Goal: Task Accomplishment & Management: Complete application form

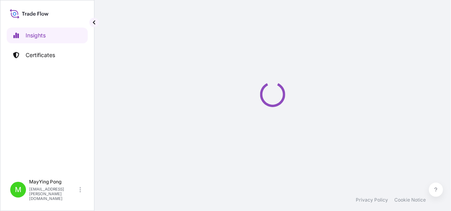
select select "2025"
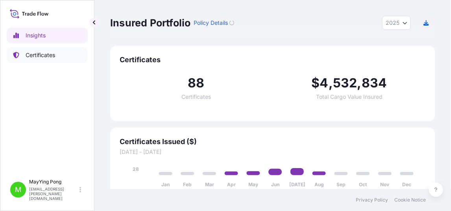
click at [52, 59] on link "Certificates" at bounding box center [47, 55] width 81 height 16
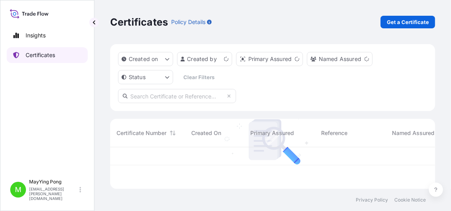
scroll to position [40, 319]
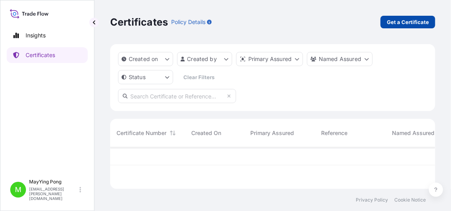
click at [399, 22] on p "Get a Certificate" at bounding box center [408, 22] width 42 height 8
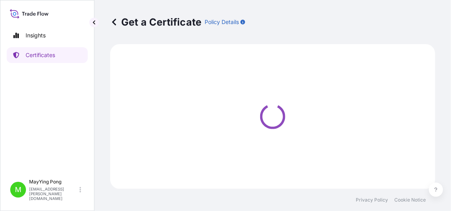
select select "Road / [GEOGRAPHIC_DATA]"
select select "Ocean Vessel"
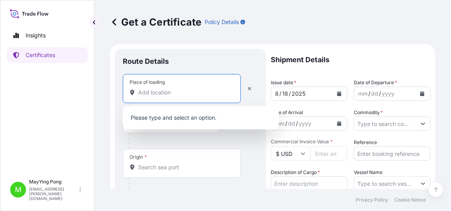
click at [147, 93] on input "Place of loading" at bounding box center [184, 92] width 93 height 8
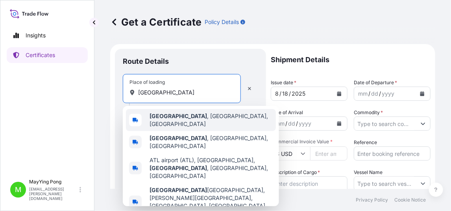
click at [177, 117] on span "[GEOGRAPHIC_DATA] , [GEOGRAPHIC_DATA], [GEOGRAPHIC_DATA]" at bounding box center [210, 120] width 123 height 16
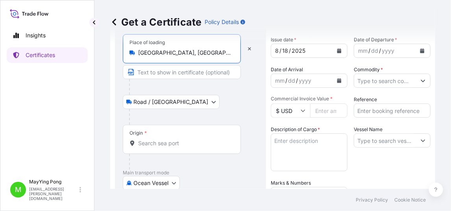
scroll to position [78, 0]
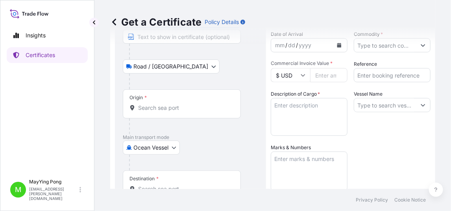
type input "[GEOGRAPHIC_DATA], [GEOGRAPHIC_DATA], [GEOGRAPHIC_DATA]"
click at [154, 111] on div "Origin *" at bounding box center [182, 103] width 118 height 29
click at [154, 111] on input "Origin *" at bounding box center [184, 108] width 93 height 8
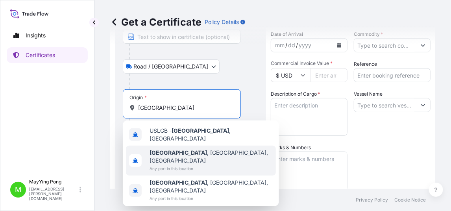
click at [175, 149] on b "[GEOGRAPHIC_DATA]" at bounding box center [177, 152] width 57 height 7
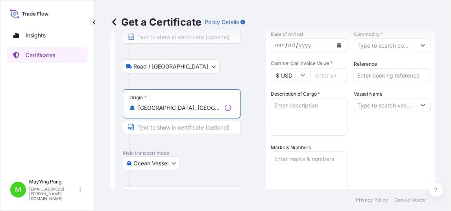
scroll to position [157, 0]
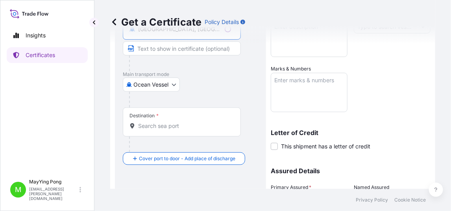
type input "[GEOGRAPHIC_DATA], [GEOGRAPHIC_DATA], [GEOGRAPHIC_DATA]"
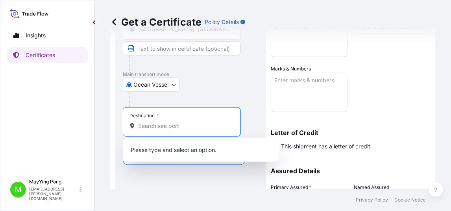
click at [151, 128] on input "Destination *" at bounding box center [184, 126] width 93 height 8
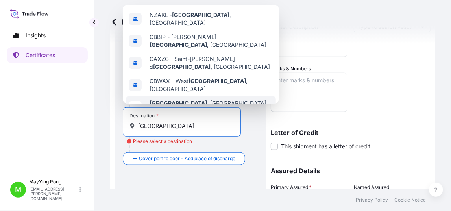
click at [176, 107] on span "Any port in this location" at bounding box center [207, 111] width 117 height 8
type input "[GEOGRAPHIC_DATA], [GEOGRAPHIC_DATA]"
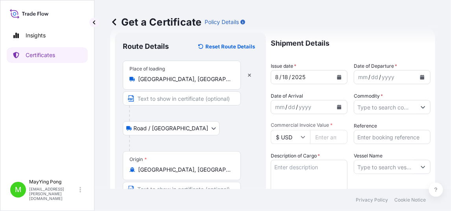
scroll to position [0, 0]
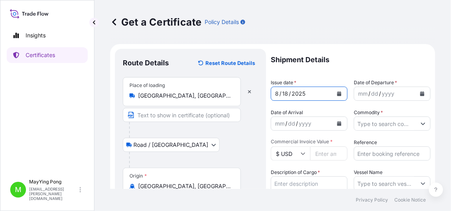
click at [337, 95] on icon "Calendar" at bounding box center [339, 93] width 4 height 5
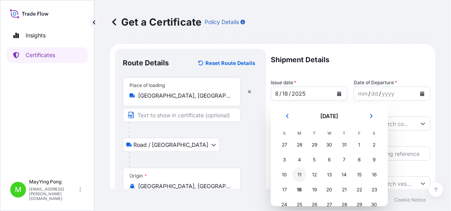
click at [299, 178] on div "11" at bounding box center [299, 175] width 14 height 14
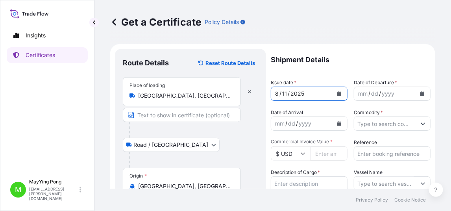
click at [371, 92] on div "dd" at bounding box center [374, 93] width 9 height 9
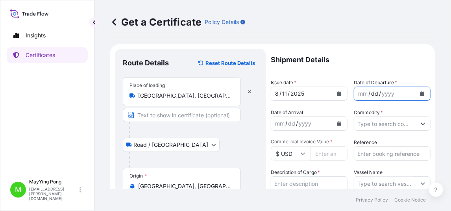
click at [420, 94] on icon "Calendar" at bounding box center [422, 93] width 4 height 5
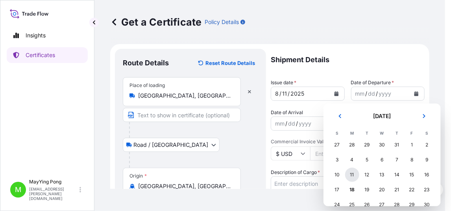
click at [351, 176] on div "11" at bounding box center [352, 175] width 14 height 14
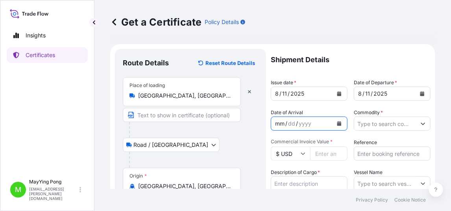
click at [280, 125] on div "mm" at bounding box center [279, 123] width 11 height 9
click at [339, 124] on button "Calendar" at bounding box center [339, 123] width 13 height 13
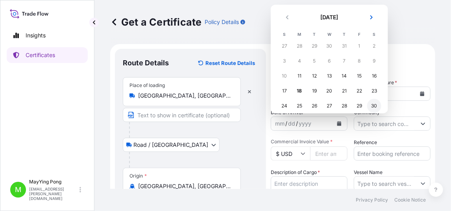
click at [376, 109] on div "30" at bounding box center [374, 106] width 14 height 14
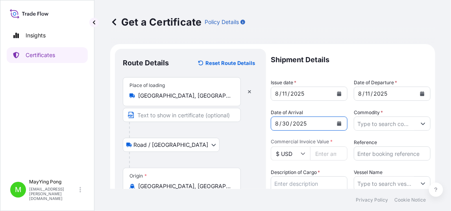
click at [381, 123] on input "Commodity *" at bounding box center [385, 123] width 62 height 14
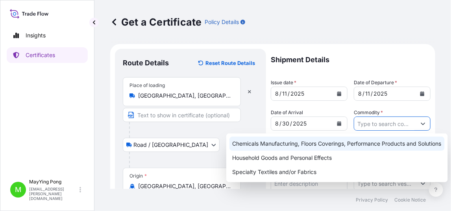
click at [315, 148] on div "Chemicals Manufacturing, Floors Coverings, Performance Products and Solutions" at bounding box center [336, 143] width 215 height 14
type input "Chemicals Manufacturing, Floors Coverings, Performance Products and Solutions"
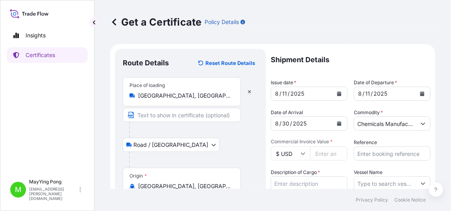
click at [316, 153] on input "Commercial Invoice Value *" at bounding box center [328, 153] width 37 height 14
paste input "24909.00"
type input "24909.00"
click at [379, 151] on input "Reference" at bounding box center [392, 153] width 77 height 14
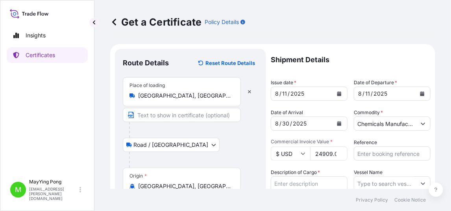
scroll to position [39, 0]
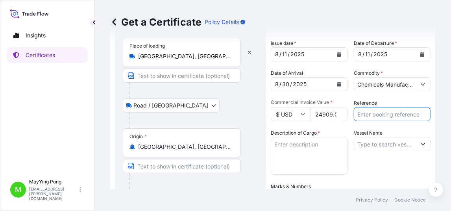
click at [367, 111] on input "Reference" at bounding box center [392, 114] width 77 height 14
paste input "1003550540"
type input "1003550540"
click at [356, 144] on input "Vessel Name" at bounding box center [385, 144] width 62 height 14
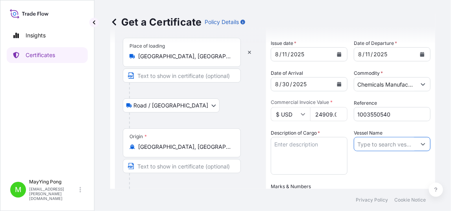
paste input "SEASPAN HAMBURG / 531S"
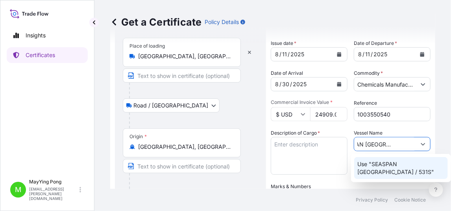
type input "SEASPAN HAMBURG / 531S"
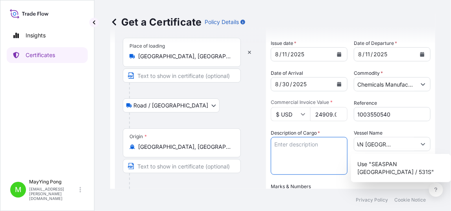
click at [291, 146] on textarea "Description of Cargo *" at bounding box center [309, 156] width 77 height 38
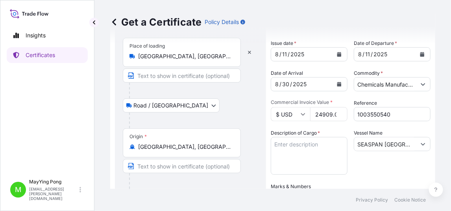
click at [276, 143] on textarea "Description of Cargo *" at bounding box center [309, 156] width 77 height 38
paste textarea "PO100328-2 3 PALLETS"
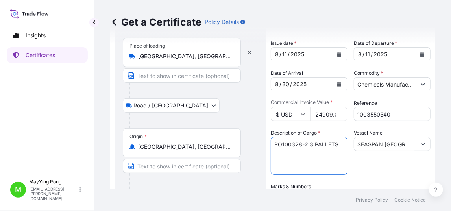
click at [309, 145] on textarea "PO100328-2 3 PALLETS" at bounding box center [309, 156] width 77 height 38
click at [283, 145] on textarea "PO100328-2 3 PALLETS" at bounding box center [309, 156] width 77 height 38
click at [281, 145] on textarea "PO100328-2 3 PALLETS" at bounding box center [309, 156] width 77 height 38
type textarea "PO 100328-2 3 PALLETS"
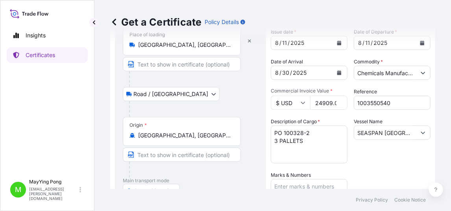
scroll to position [78, 0]
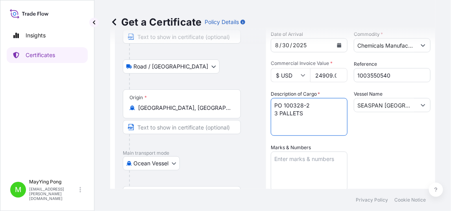
drag, startPoint x: 307, startPoint y: 113, endPoint x: 269, endPoint y: 106, distance: 39.2
click at [269, 106] on form "Route Details Reset Route Details Place of loading Atlanta, GA, USA Road / Inla…" at bounding box center [272, 154] width 325 height 376
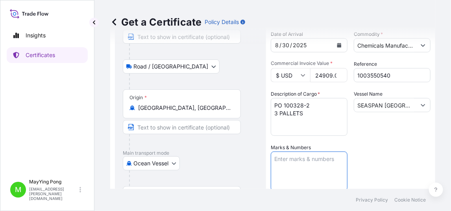
click at [277, 160] on textarea "Marks & Numbers" at bounding box center [309, 170] width 77 height 39
paste textarea "PO 100328-2 3 PALLETS"
type textarea "PO 100328-2 3 PALLETS"
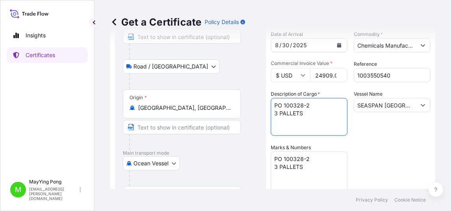
drag, startPoint x: 304, startPoint y: 112, endPoint x: 269, endPoint y: 103, distance: 37.0
click at [269, 103] on form "Route Details Reset Route Details Place of loading Atlanta, GA, USA Road / Inla…" at bounding box center [272, 154] width 325 height 376
paste textarea "BULLSEYE"
click at [275, 104] on textarea "BULLSEYE" at bounding box center [309, 117] width 77 height 38
click at [273, 104] on textarea "BULLSEYE" at bounding box center [309, 117] width 77 height 38
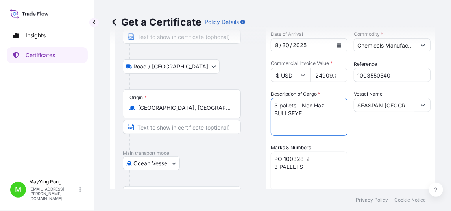
scroll to position [231, 0]
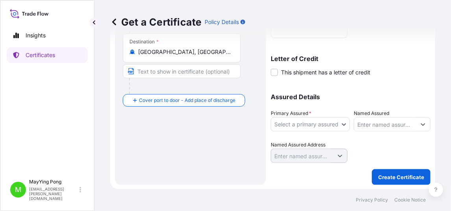
type textarea "3 pallets - Non Haz BULLSEYE"
click at [343, 123] on body "Insights Certificates M MayYing Pong mayying.pong@milliken.com Get a Certificat…" at bounding box center [225, 105] width 451 height 211
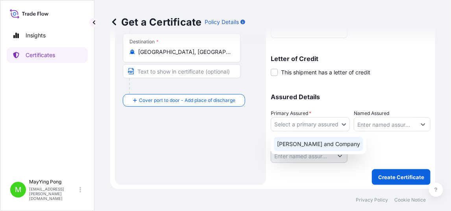
click at [330, 142] on div "Milliken and Company" at bounding box center [318, 144] width 89 height 14
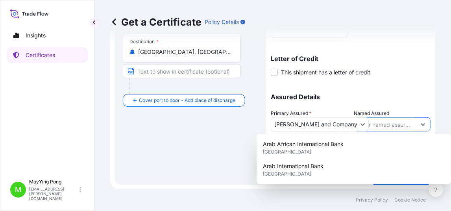
click at [361, 121] on input "Named Assured" at bounding box center [385, 124] width 62 height 14
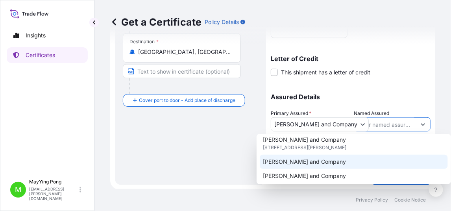
scroll to position [157, 0]
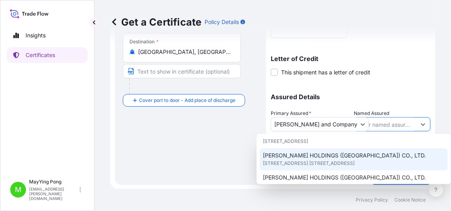
click at [341, 159] on span "17/F UNION PARK TOWER, NO. 168 ELECTRIC ROAD,, HONG KONG, CHINA" at bounding box center [309, 163] width 92 height 8
type input "MILLIKEN HOLDINGS (HONG KONG) CO., LTD."
type input "17/F UNION PARK TOWER, NO. 168 ELECTRIC ROAD,"
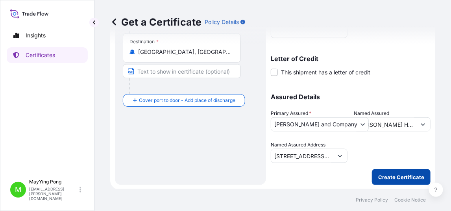
click at [378, 173] on p "Create Certificate" at bounding box center [401, 177] width 46 height 8
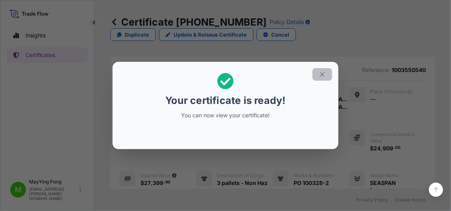
click at [323, 76] on icon "button" at bounding box center [322, 74] width 7 height 7
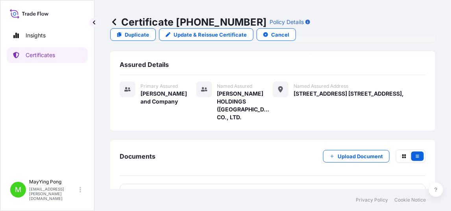
scroll to position [177, 0]
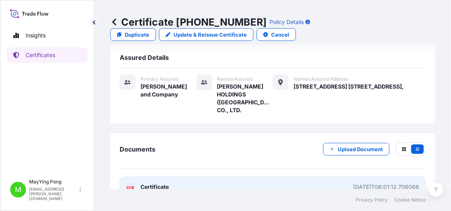
click at [158, 177] on link "PDF Certificate 2025-08-18T06:01:12.706066" at bounding box center [273, 187] width 306 height 20
